Goal: Task Accomplishment & Management: Complete application form

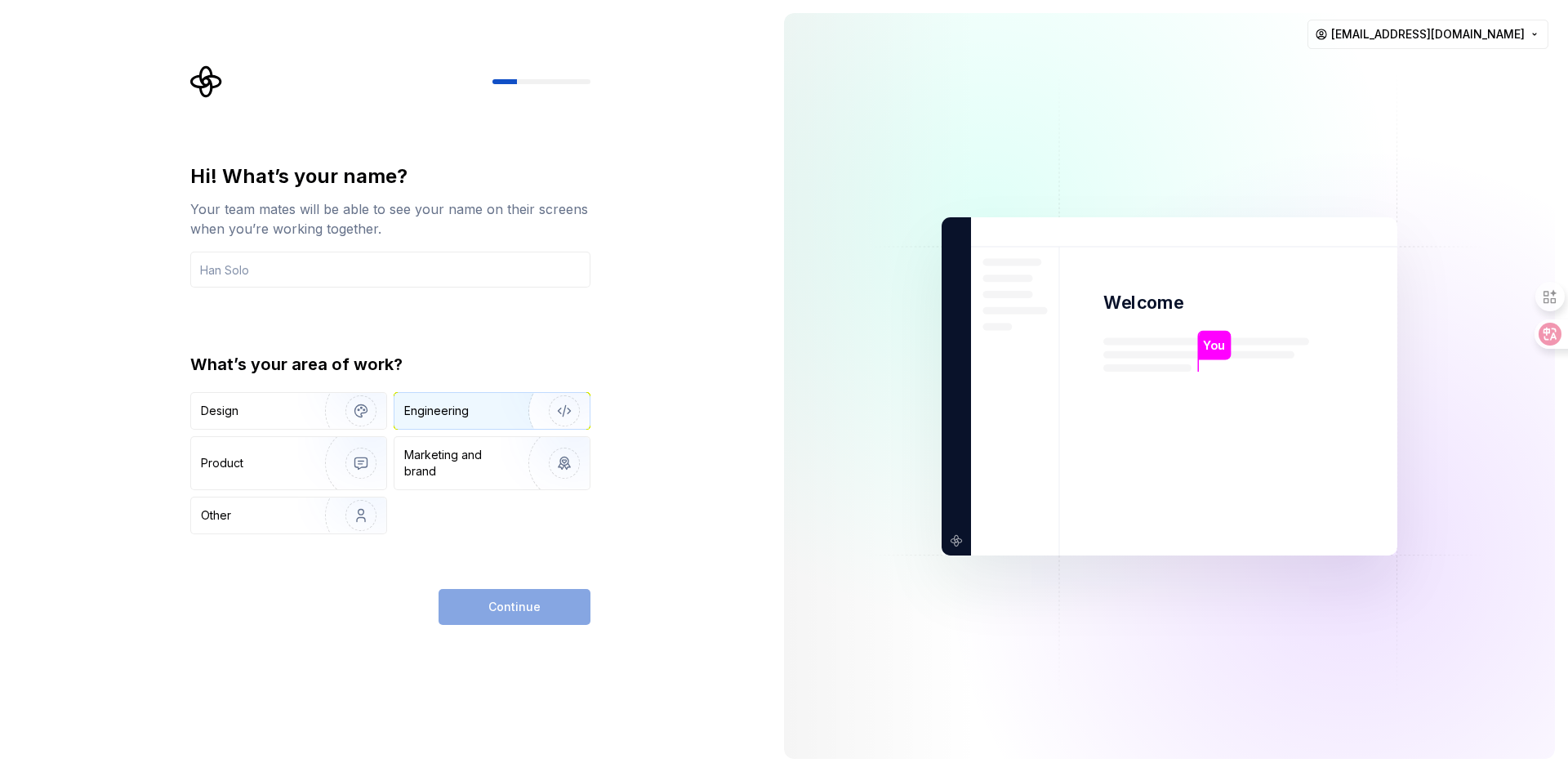
click at [459, 410] on div "Engineering" at bounding box center [436, 411] width 65 height 16
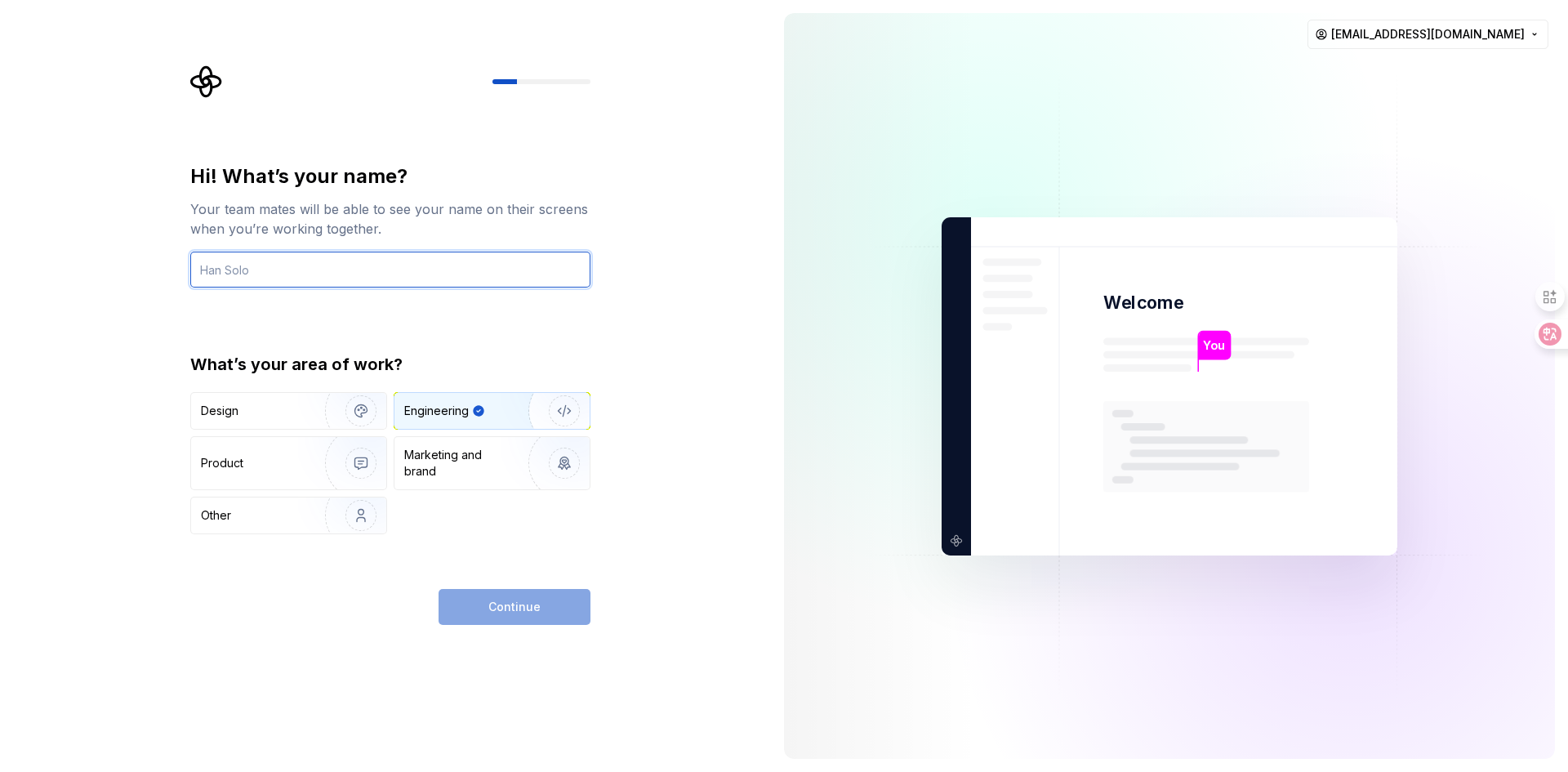
click at [359, 274] on input "text" at bounding box center [389, 269] width 400 height 36
type input "Rigels"
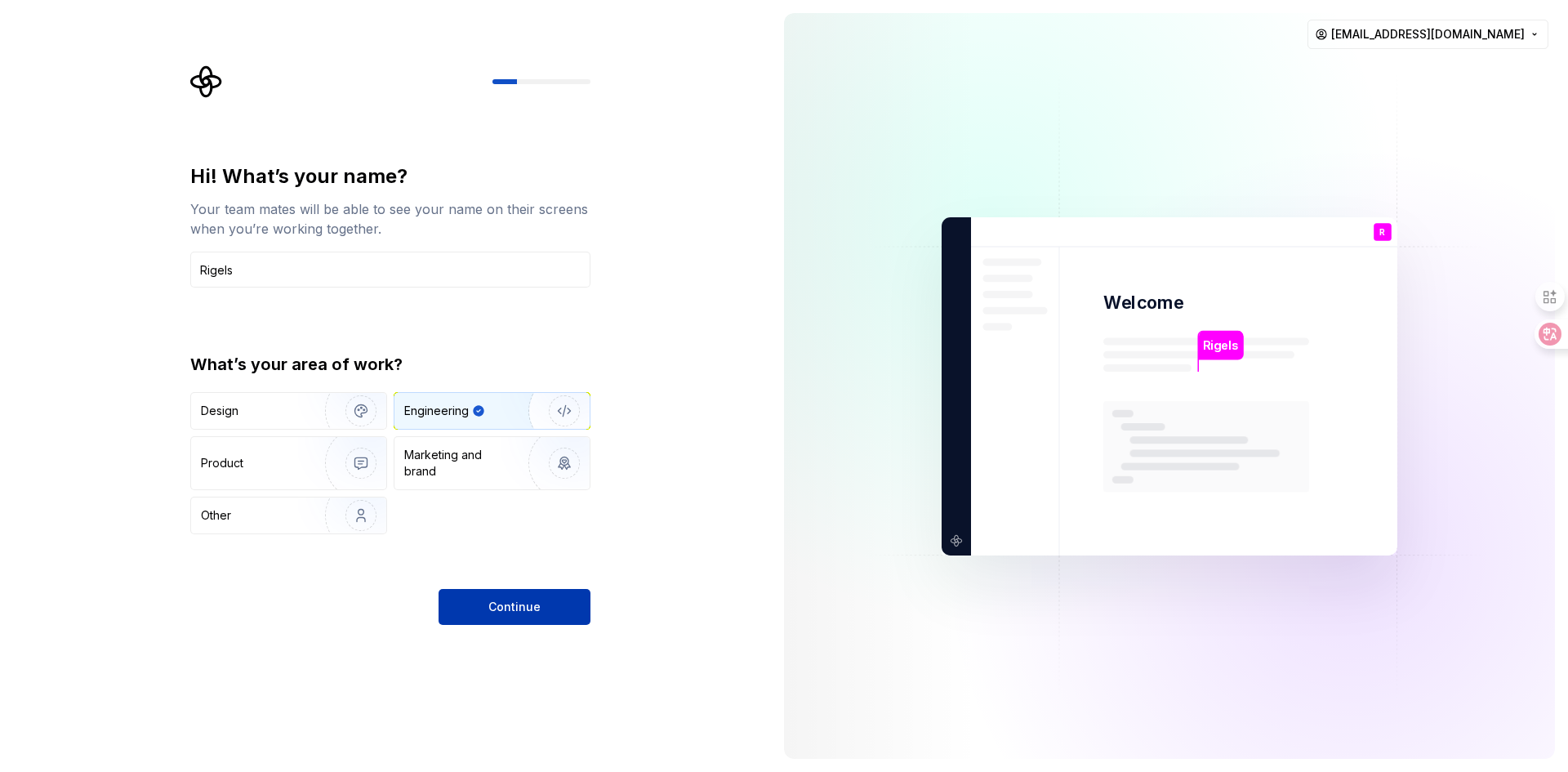
click at [528, 613] on span "Continue" at bounding box center [514, 606] width 52 height 16
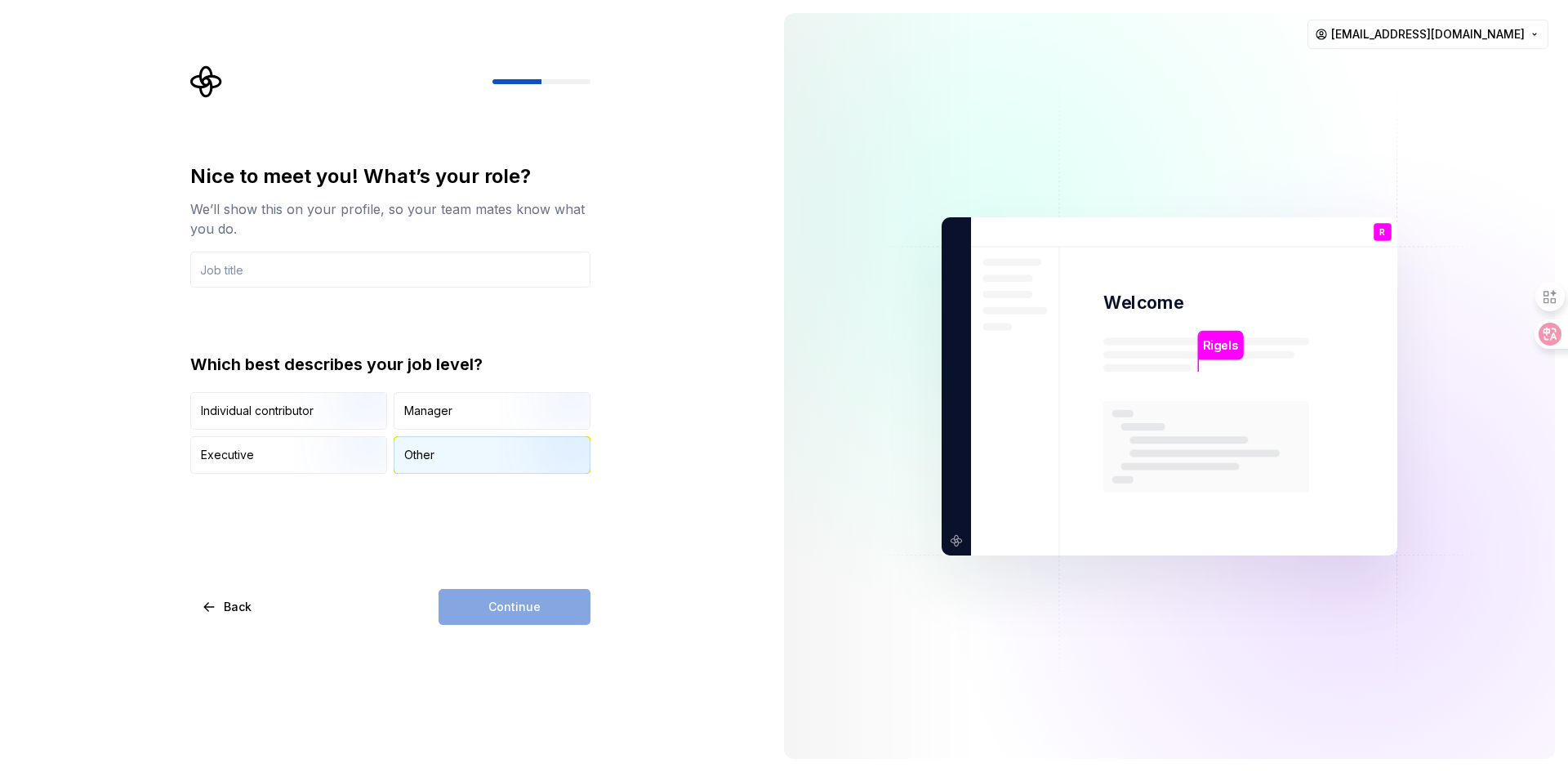
click at [492, 461] on div "Other" at bounding box center [492, 454] width 196 height 36
click at [323, 415] on img "button" at bounding box center [347, 431] width 105 height 109
click at [330, 258] on input "text" at bounding box center [389, 269] width 400 height 36
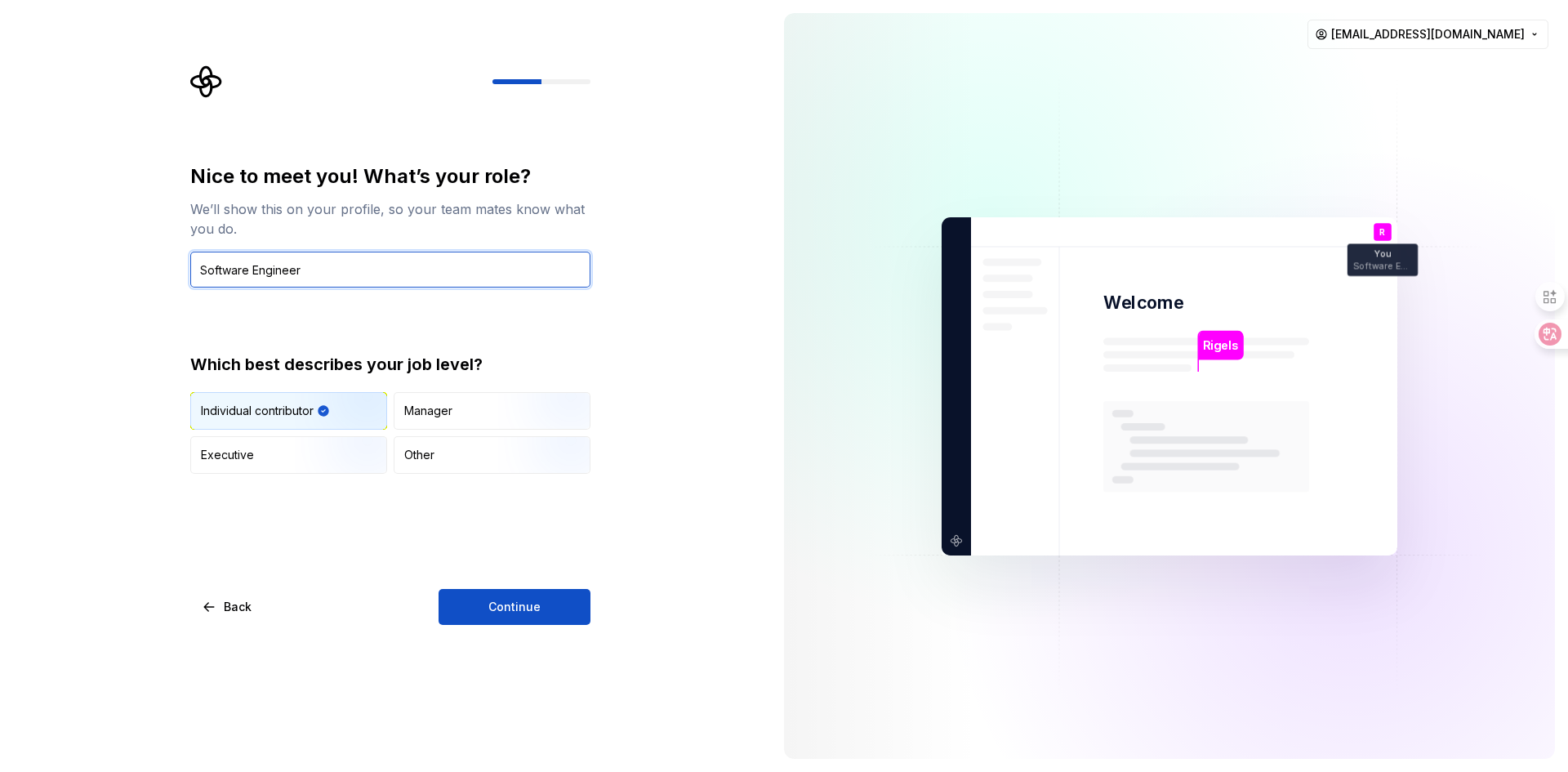
type input "Software Engineer"
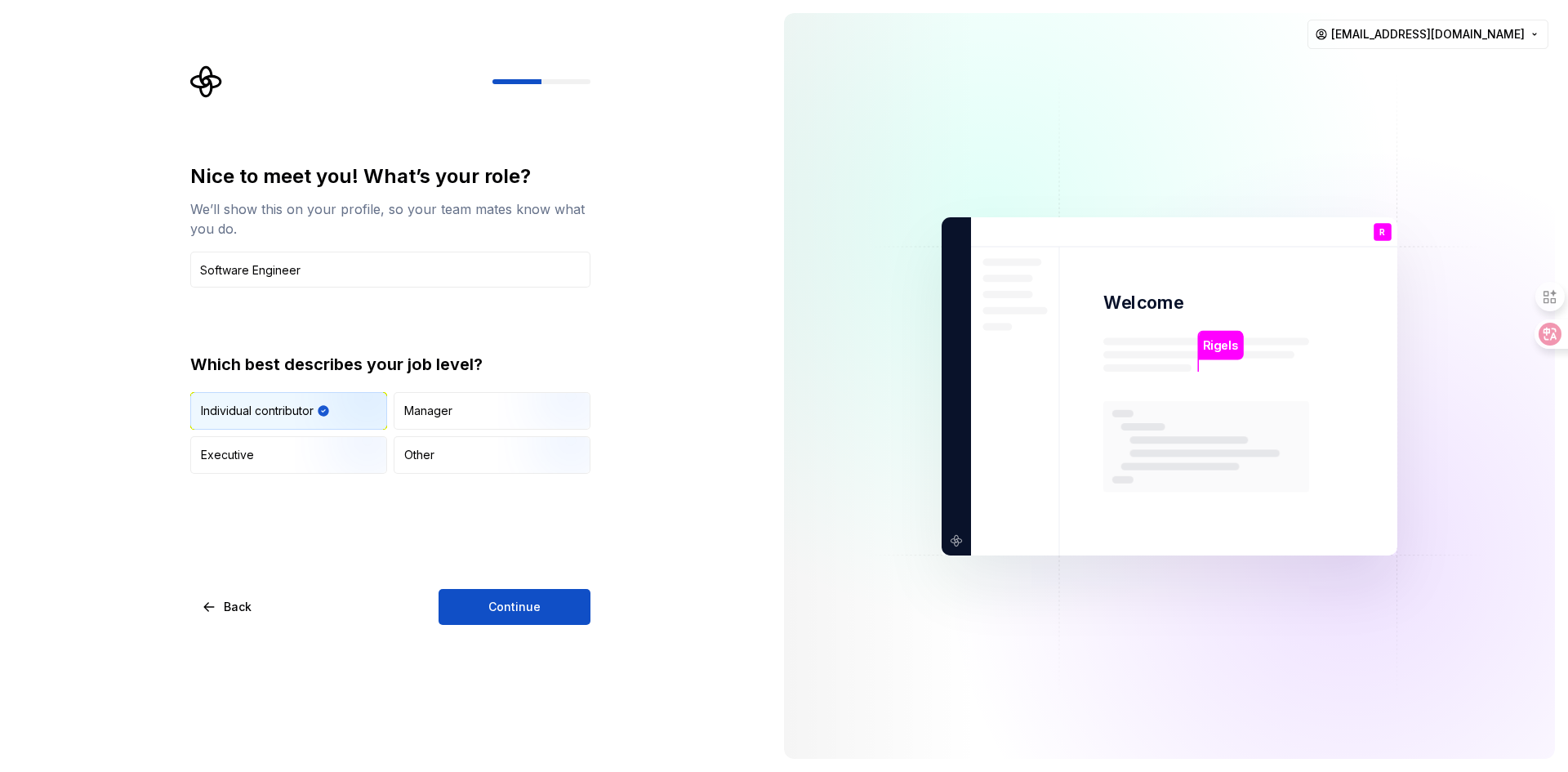
click at [486, 579] on div "Nice to meet you! What’s your role? We’ll show this on your profile, so your te…" at bounding box center [389, 394] width 400 height 461
click at [487, 597] on button "Continue" at bounding box center [514, 606] width 152 height 36
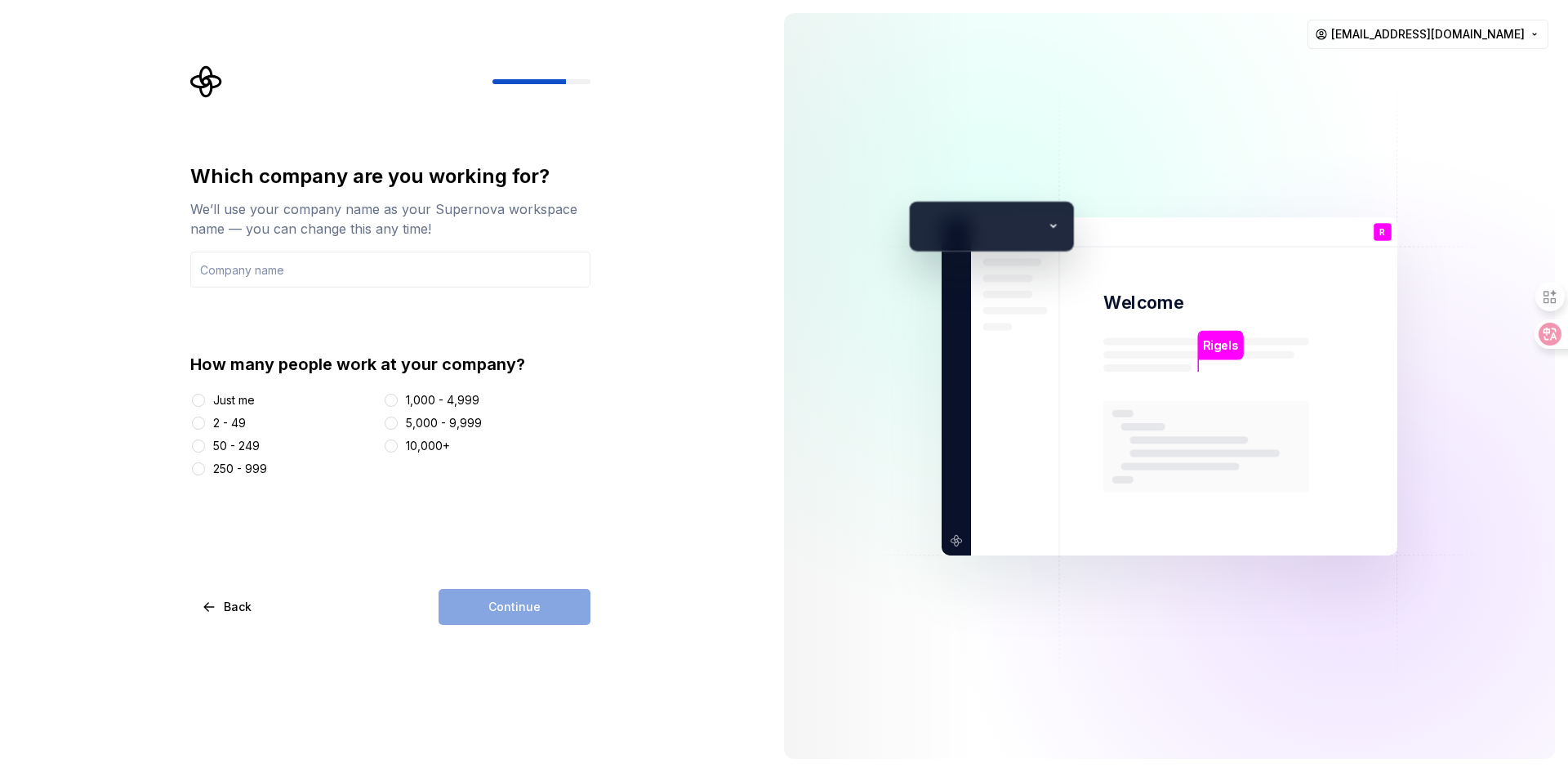
click at [246, 399] on div "Just me" at bounding box center [233, 400] width 42 height 16
click at [205, 399] on button "Just me" at bounding box center [198, 399] width 13 height 13
click at [302, 261] on input "text" at bounding box center [389, 269] width 400 height 36
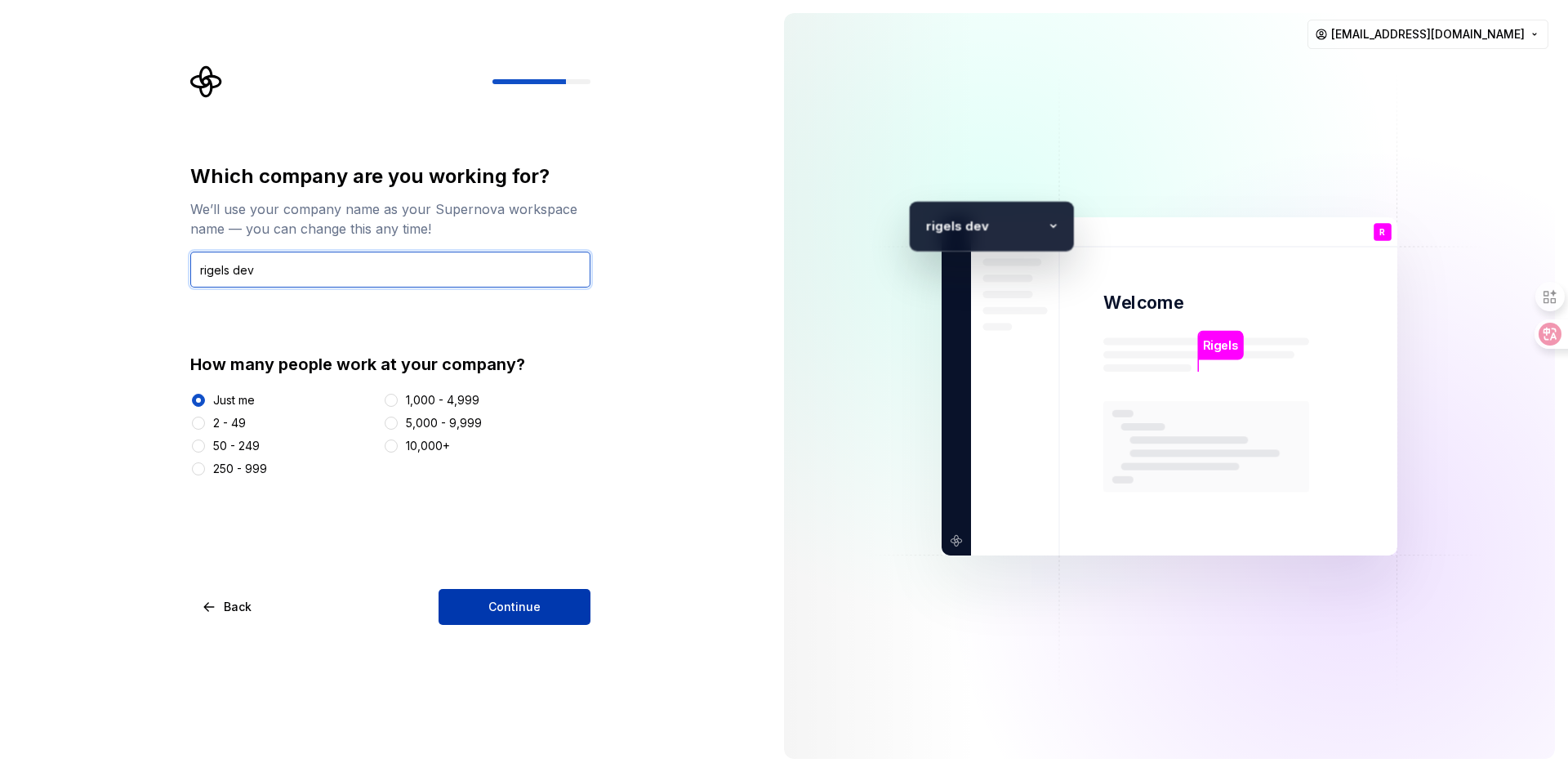
type input "rigels dev"
click at [533, 599] on span "Continue" at bounding box center [514, 606] width 52 height 16
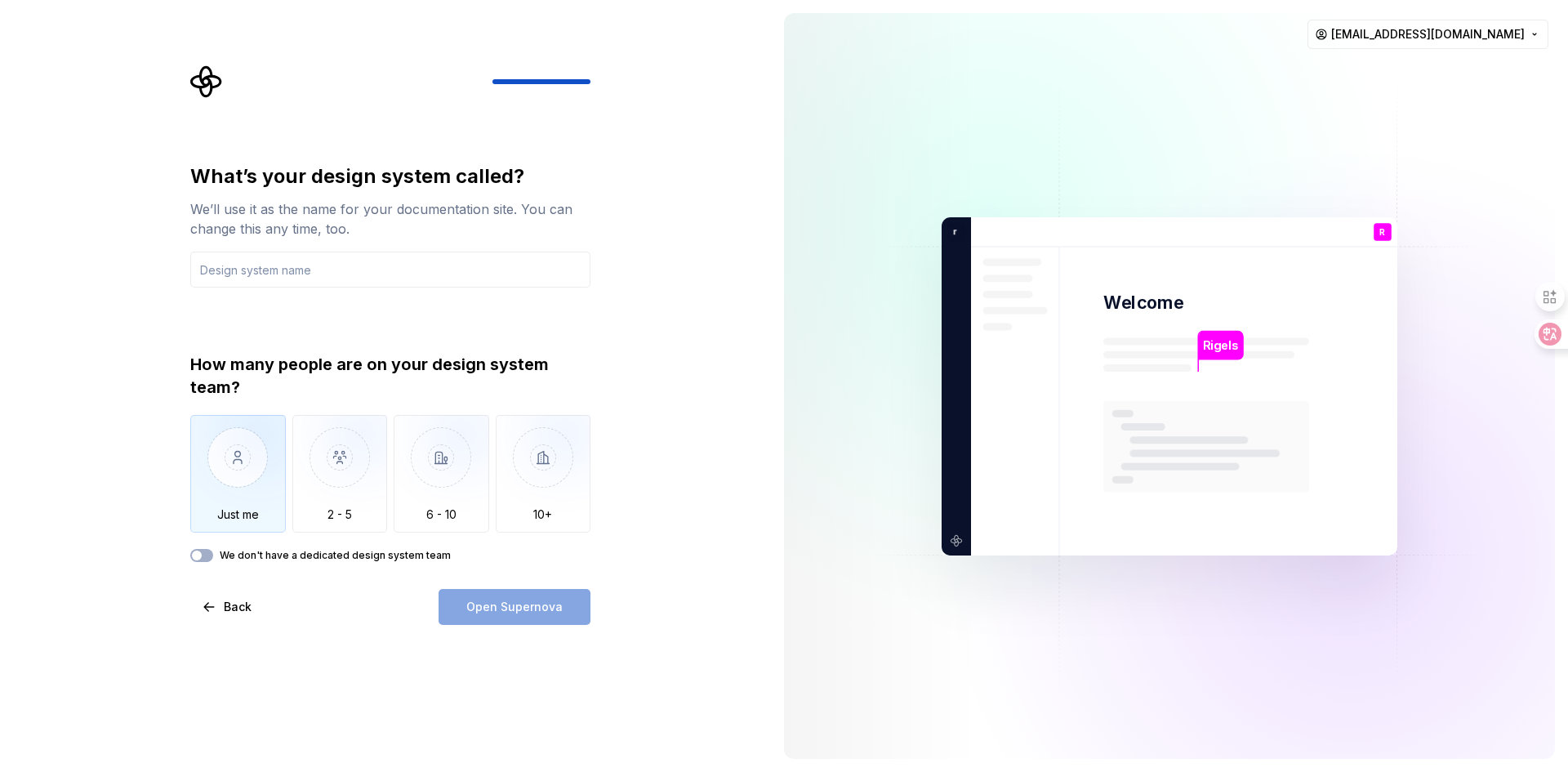
click at [227, 482] on img "button" at bounding box center [237, 469] width 96 height 109
click at [253, 266] on input "text" at bounding box center [389, 269] width 400 height 36
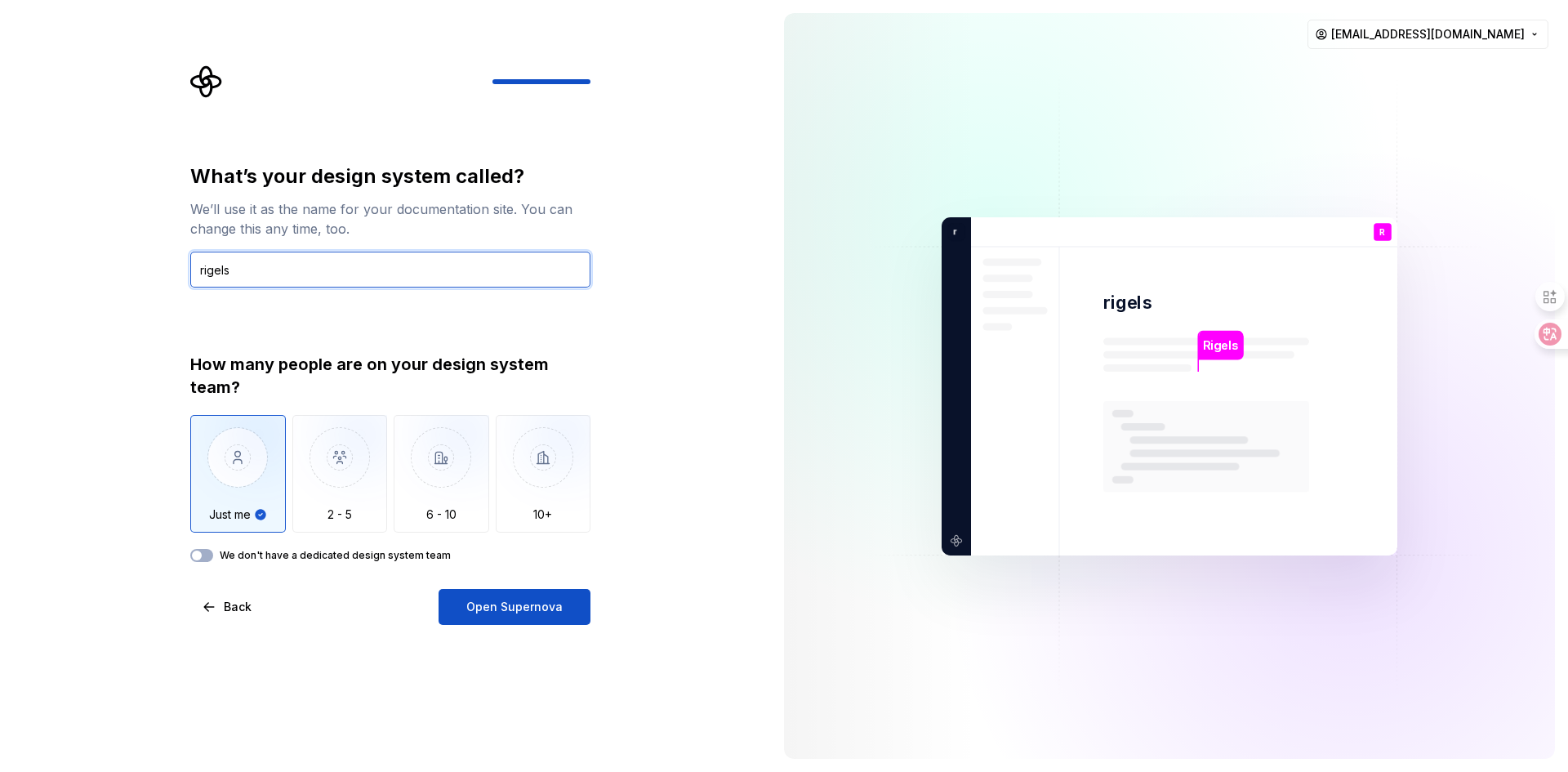
click at [253, 266] on input "rigels" at bounding box center [389, 269] width 400 height 36
type input "rigels"
click at [371, 556] on label "We don't have a dedicated design system team" at bounding box center [335, 555] width 231 height 13
click at [213, 556] on button "We don't have a dedicated design system team" at bounding box center [201, 555] width 23 height 13
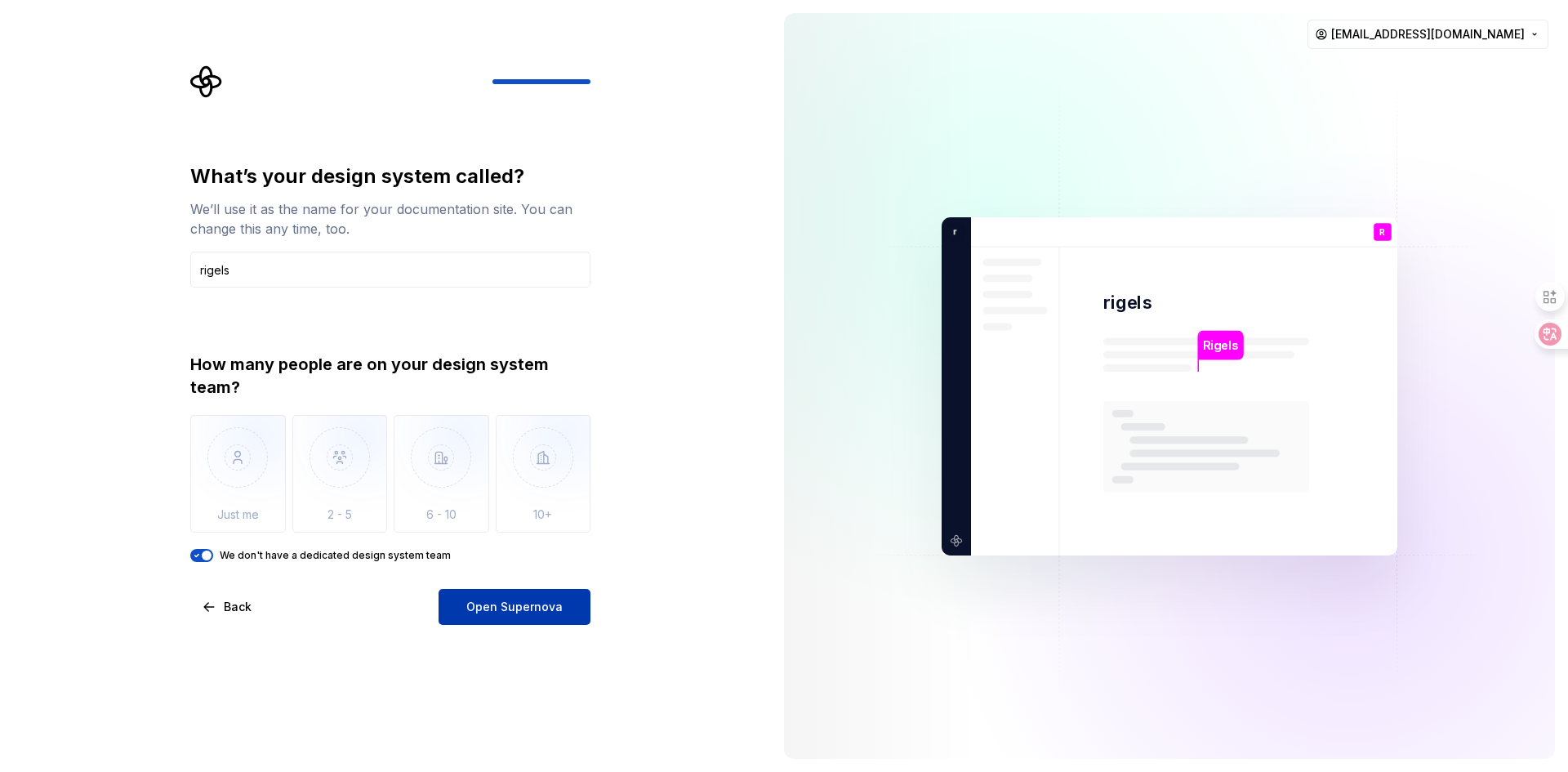
click at [523, 603] on span "Open Supernova" at bounding box center [515, 606] width 97 height 16
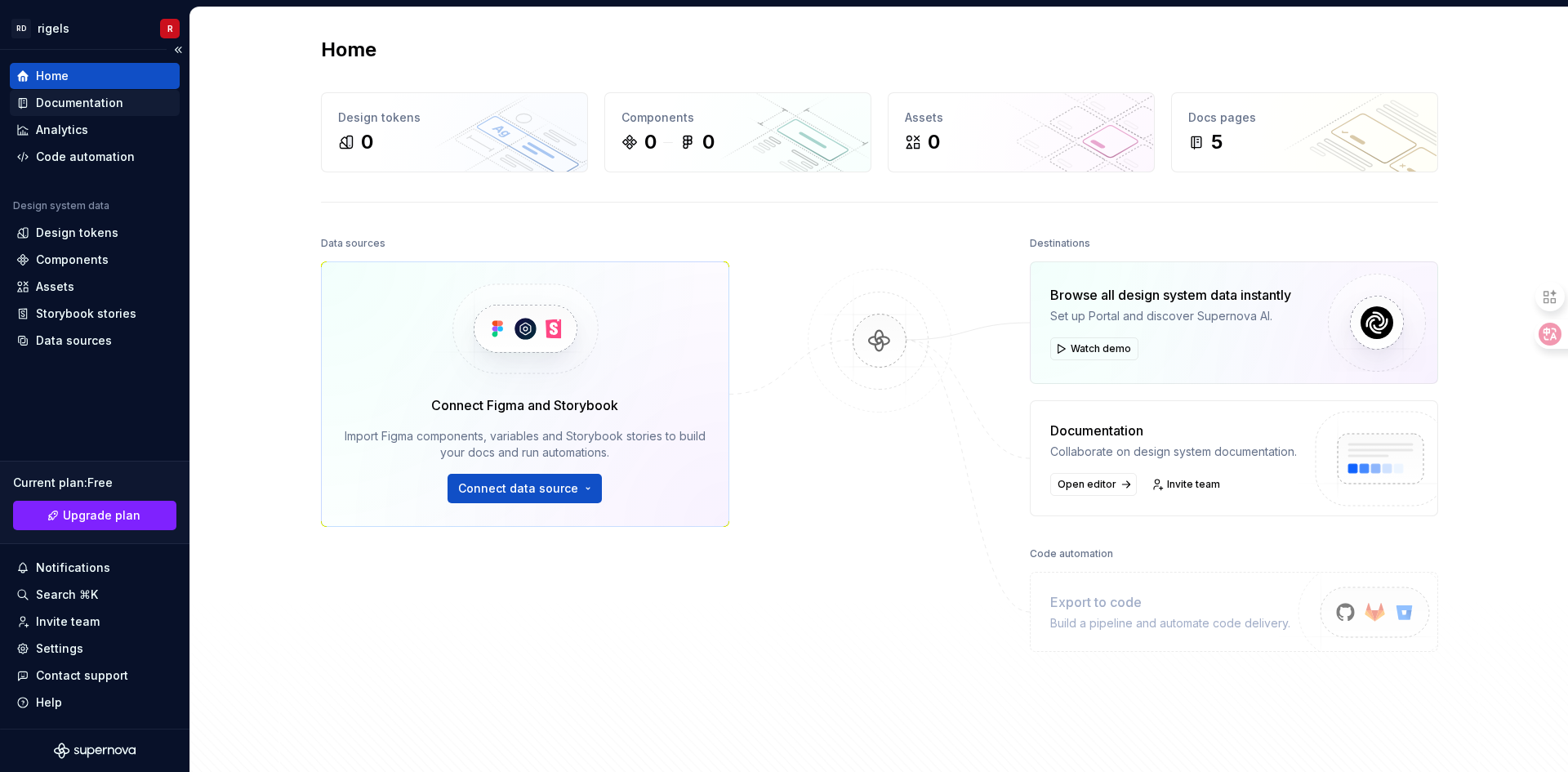
click at [97, 103] on div "Documentation" at bounding box center [79, 103] width 87 height 16
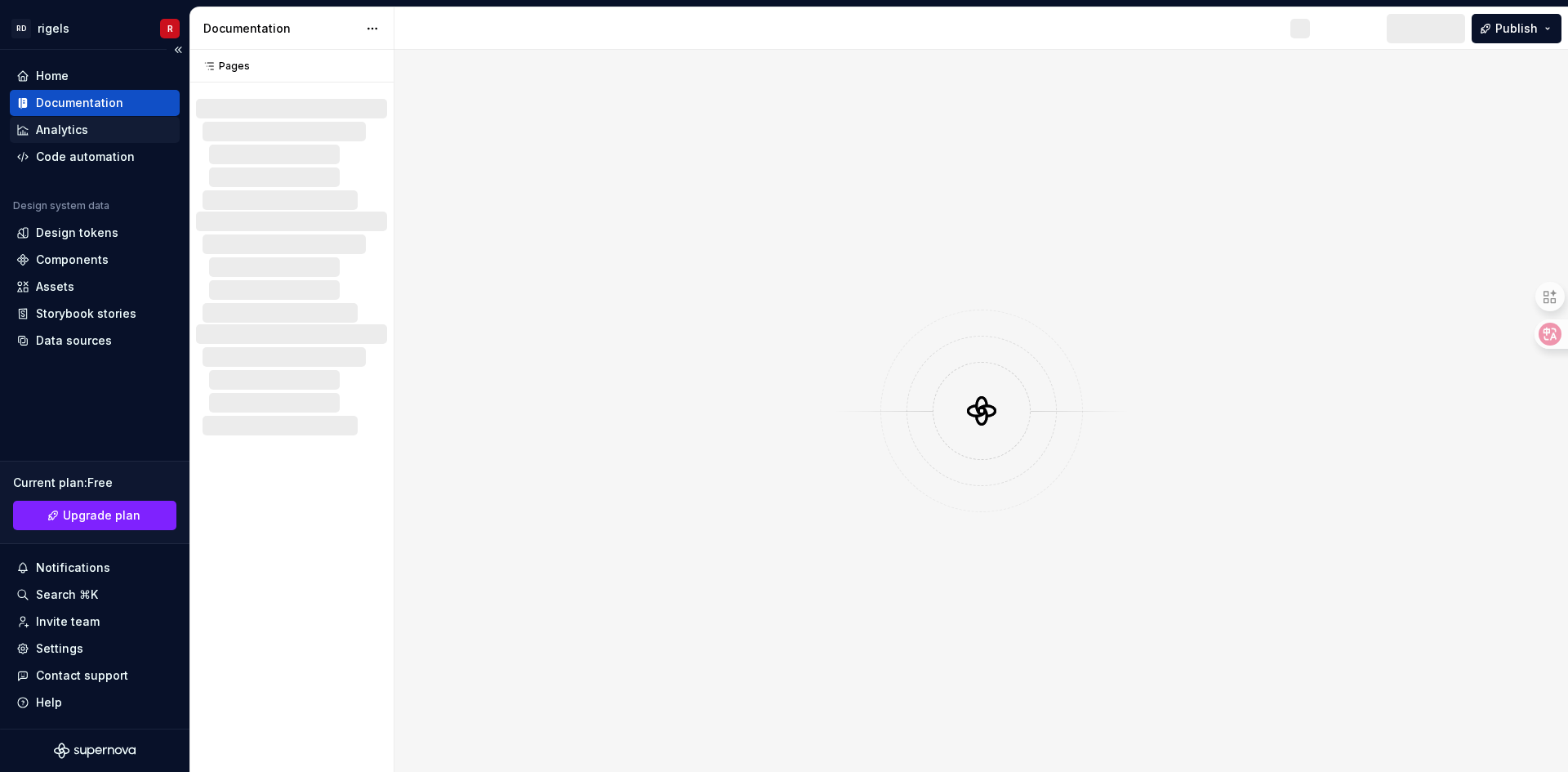
click at [90, 130] on div "Analytics" at bounding box center [95, 130] width 157 height 16
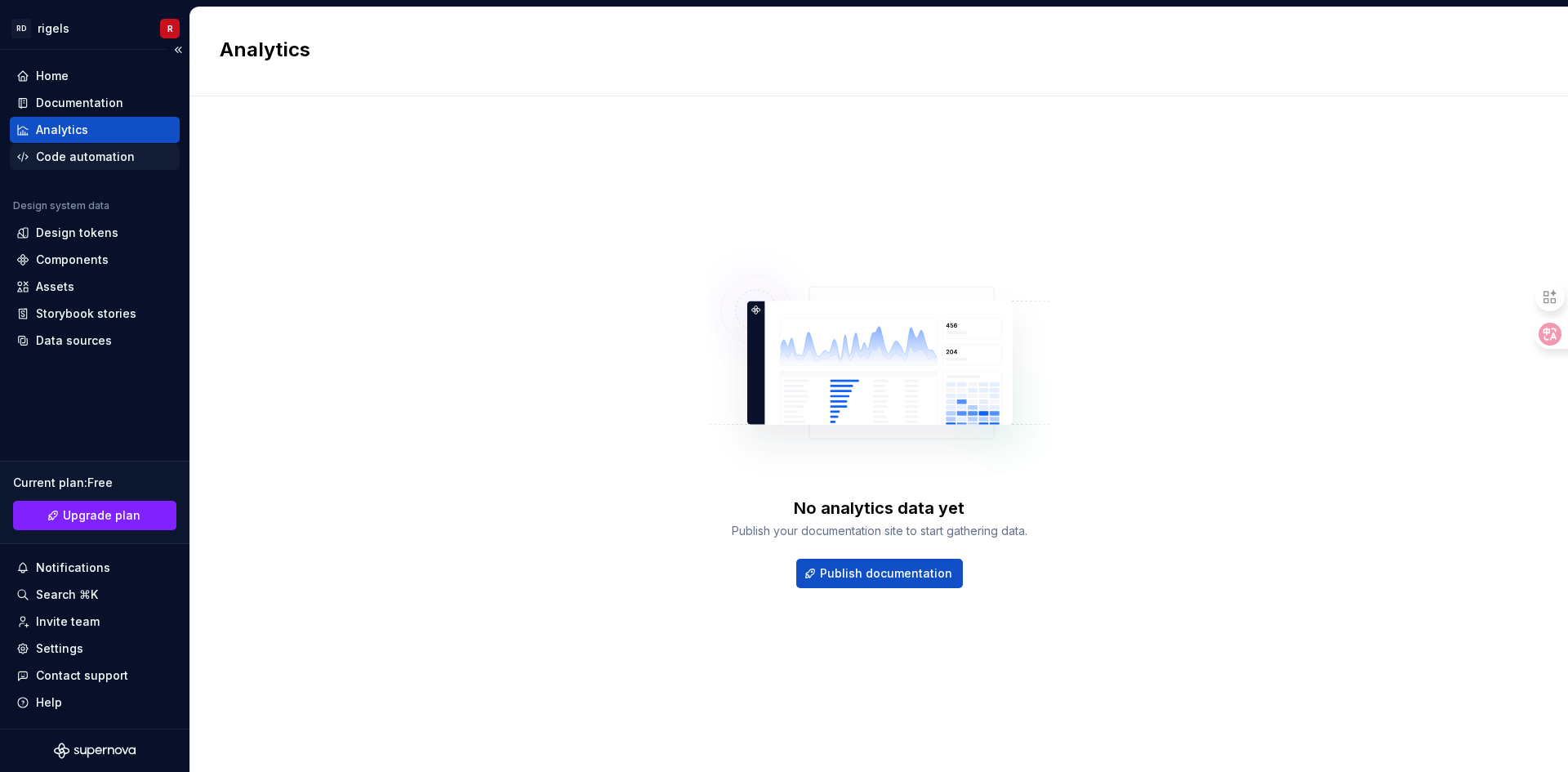
click at [97, 165] on div "Code automation" at bounding box center [85, 156] width 99 height 16
